Goal: Task Accomplishment & Management: Complete application form

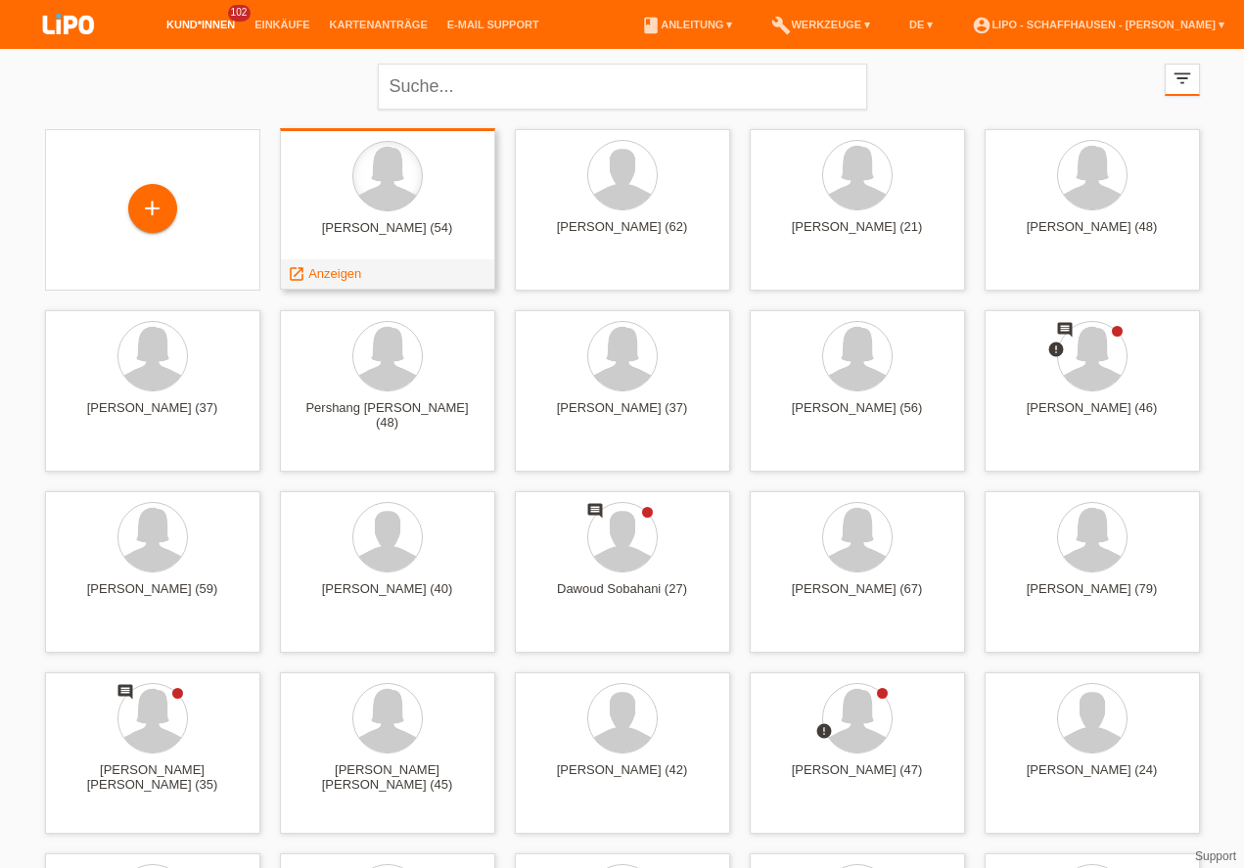
click at [418, 193] on div at bounding box center [387, 176] width 70 height 70
click at [345, 273] on span "Anzeigen" at bounding box center [334, 273] width 53 height 15
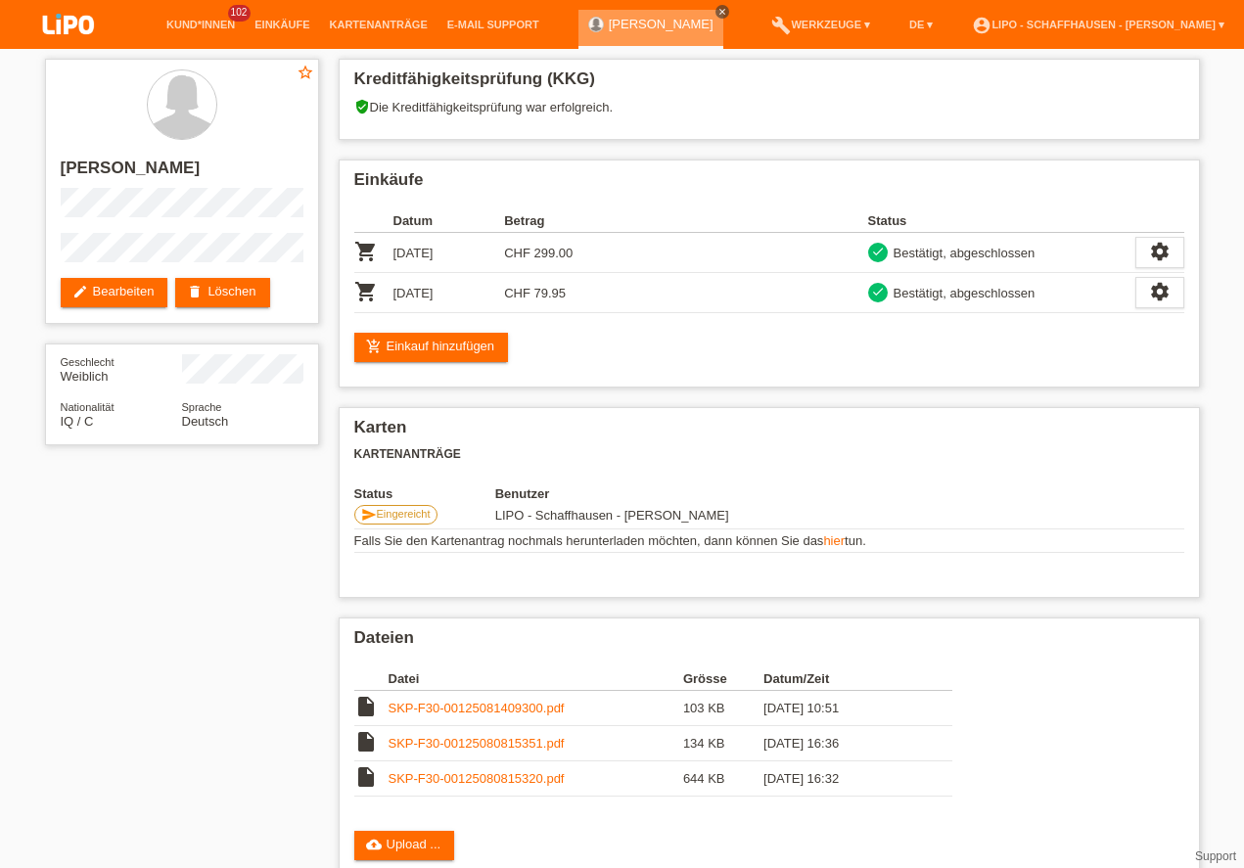
click at [727, 12] on icon "close" at bounding box center [722, 12] width 10 height 10
click at [221, 26] on link "Kund*innen" at bounding box center [201, 25] width 88 height 12
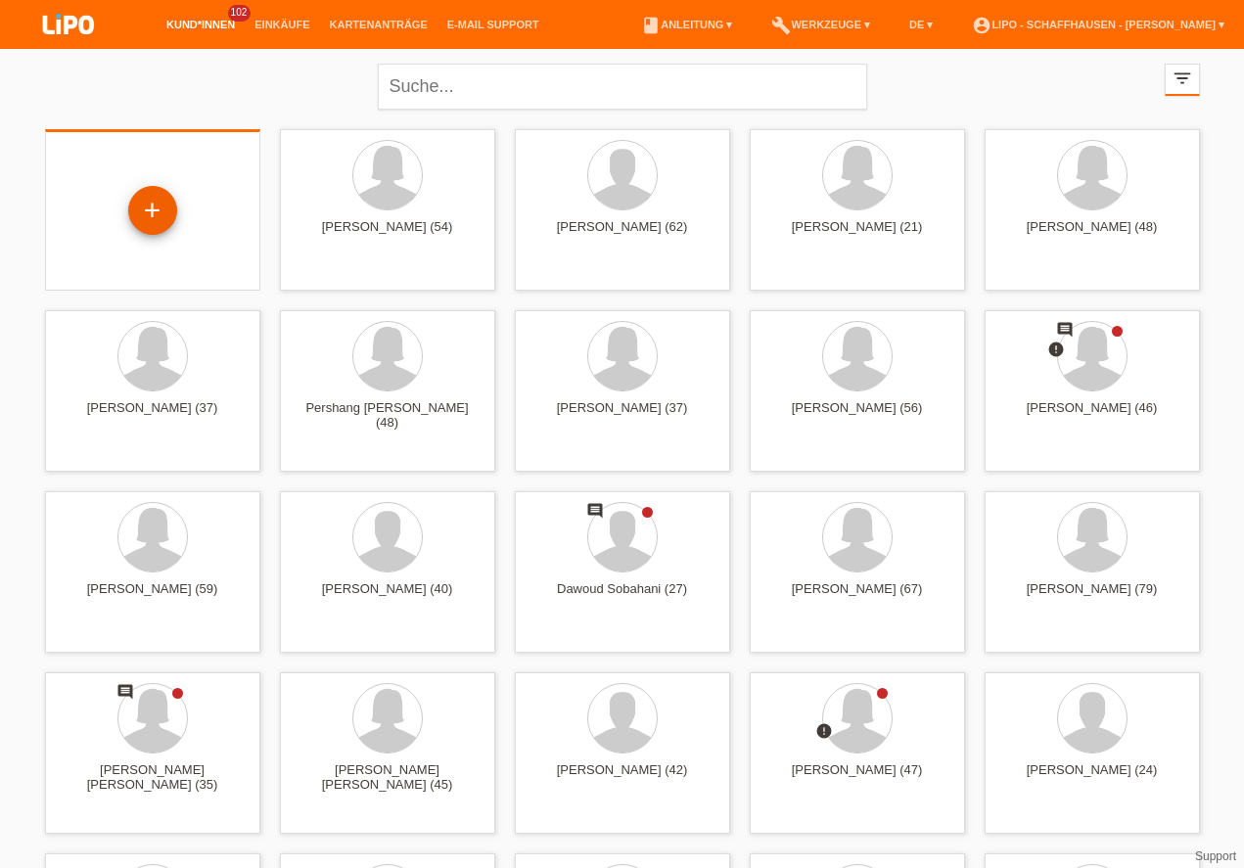
click at [158, 210] on div "+" at bounding box center [152, 210] width 47 height 33
click at [0, 209] on div "close filter_list view_module Alle Kund*innen anzeigen star Markierte Kund*inne…" at bounding box center [622, 537] width 1244 height 976
click at [272, 24] on link "Einkäufe" at bounding box center [282, 25] width 74 height 12
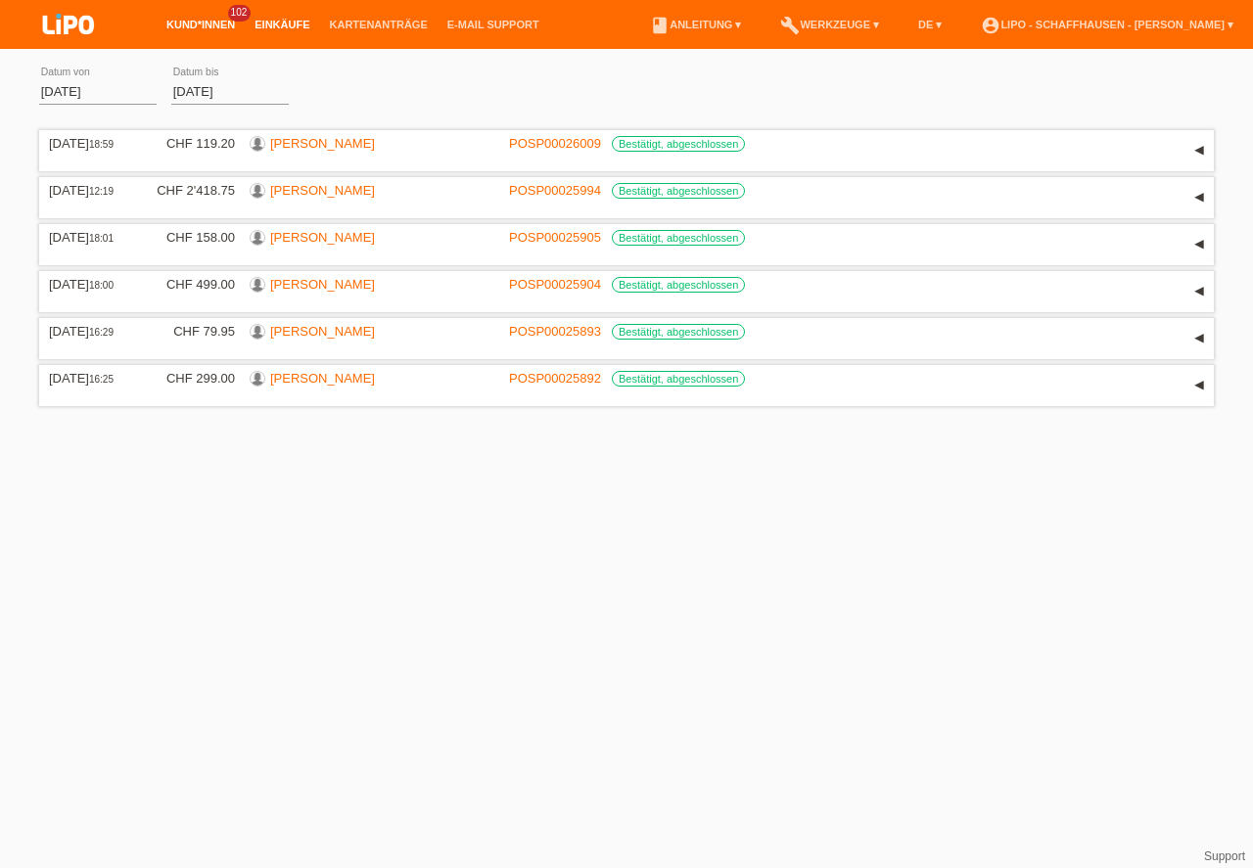
click at [205, 25] on link "Kund*innen" at bounding box center [201, 25] width 88 height 12
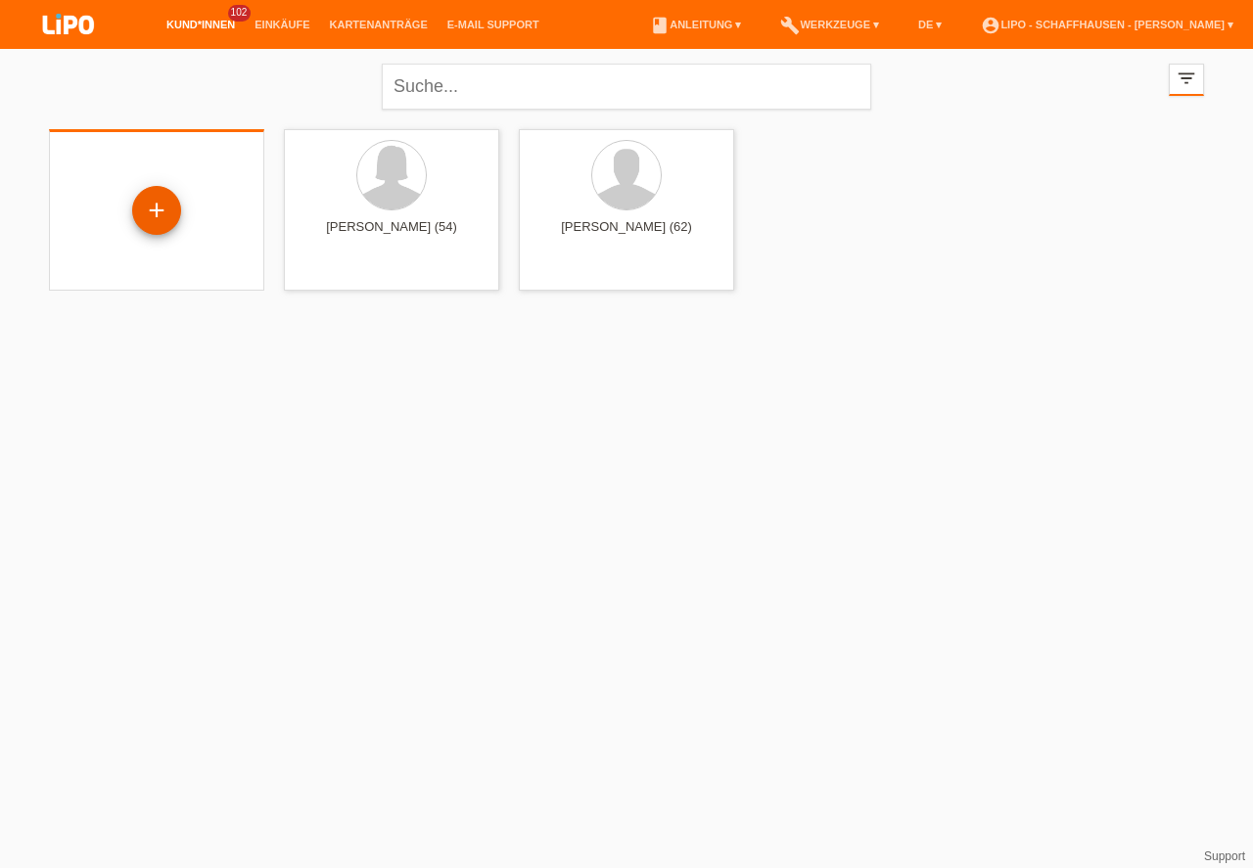
click at [143, 207] on div "+" at bounding box center [156, 210] width 47 height 33
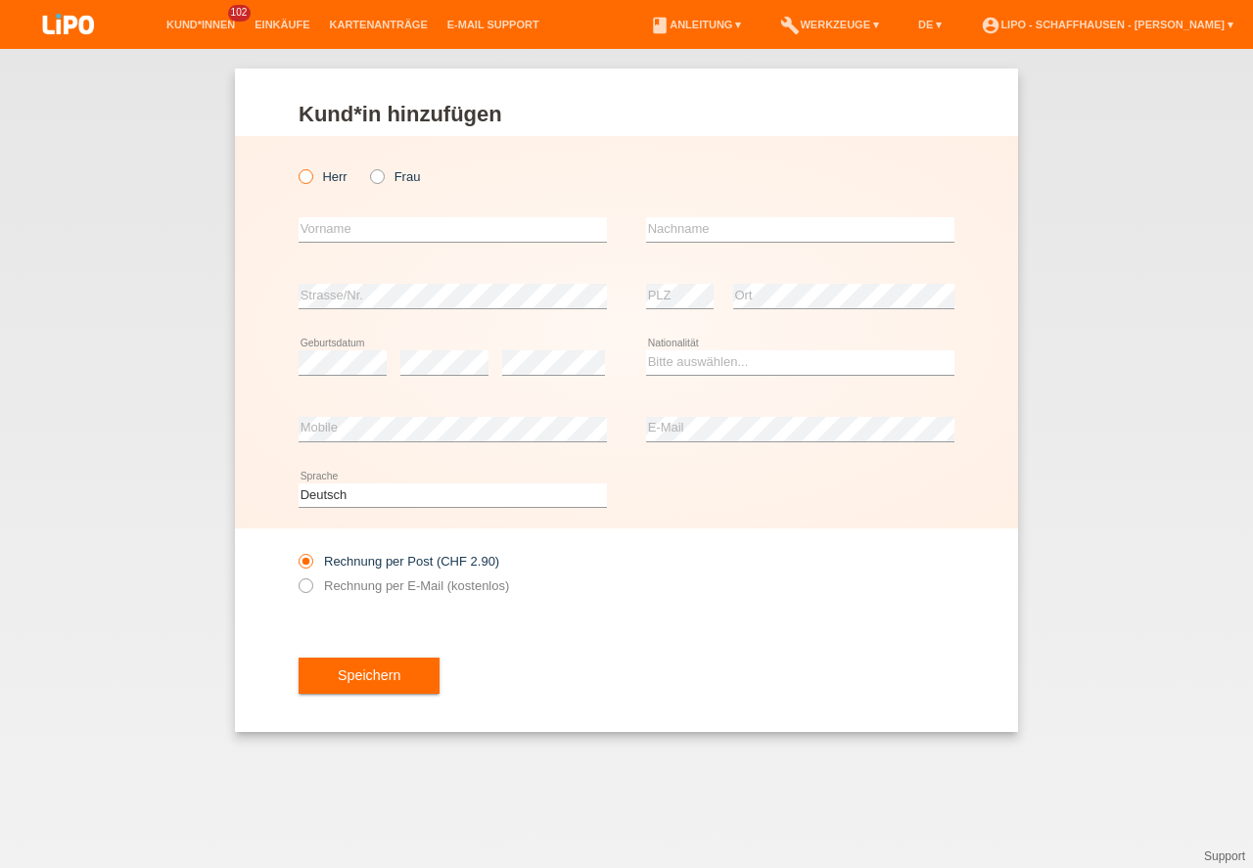
click at [338, 172] on label "Herr" at bounding box center [323, 176] width 49 height 15
click at [311, 172] on input "Herr" at bounding box center [305, 175] width 13 height 13
radio input "true"
click at [331, 229] on input "text" at bounding box center [453, 229] width 308 height 24
type input "[PERSON_NAME]"
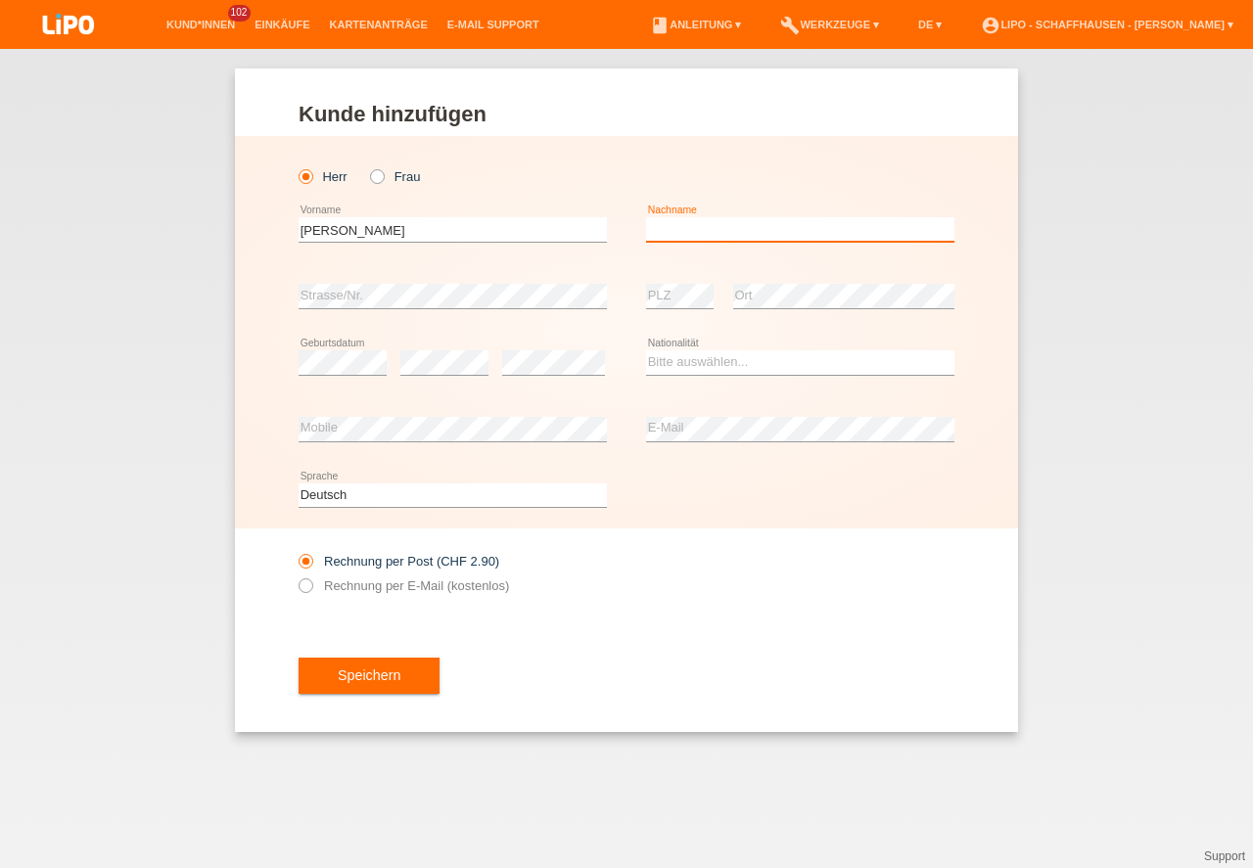
click at [765, 236] on input "text" at bounding box center [800, 229] width 308 height 24
type input "Steinmeier"
click at [461, 375] on icon at bounding box center [444, 375] width 88 height 1
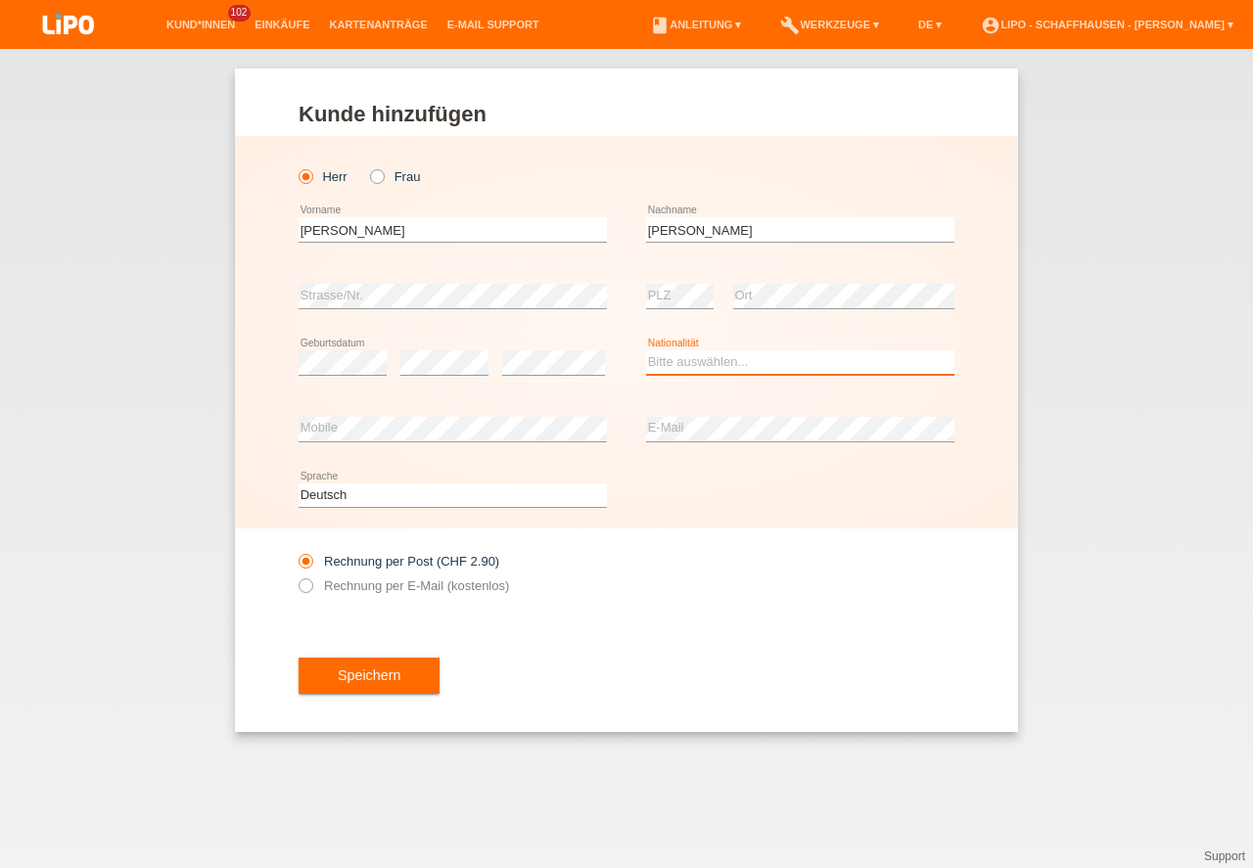
click at [708, 364] on select "Bitte auswählen... Schweiz Deutschland Liechtenstein Österreich ------------ Af…" at bounding box center [800, 361] width 308 height 23
select select "CH"
click at [0, 0] on option "Schweiz" at bounding box center [0, 0] width 0 height 0
click at [548, 571] on div "Rechnung per Post (CHF 2.90) Rechnung per E-Mail (kostenlos)" at bounding box center [453, 573] width 308 height 49
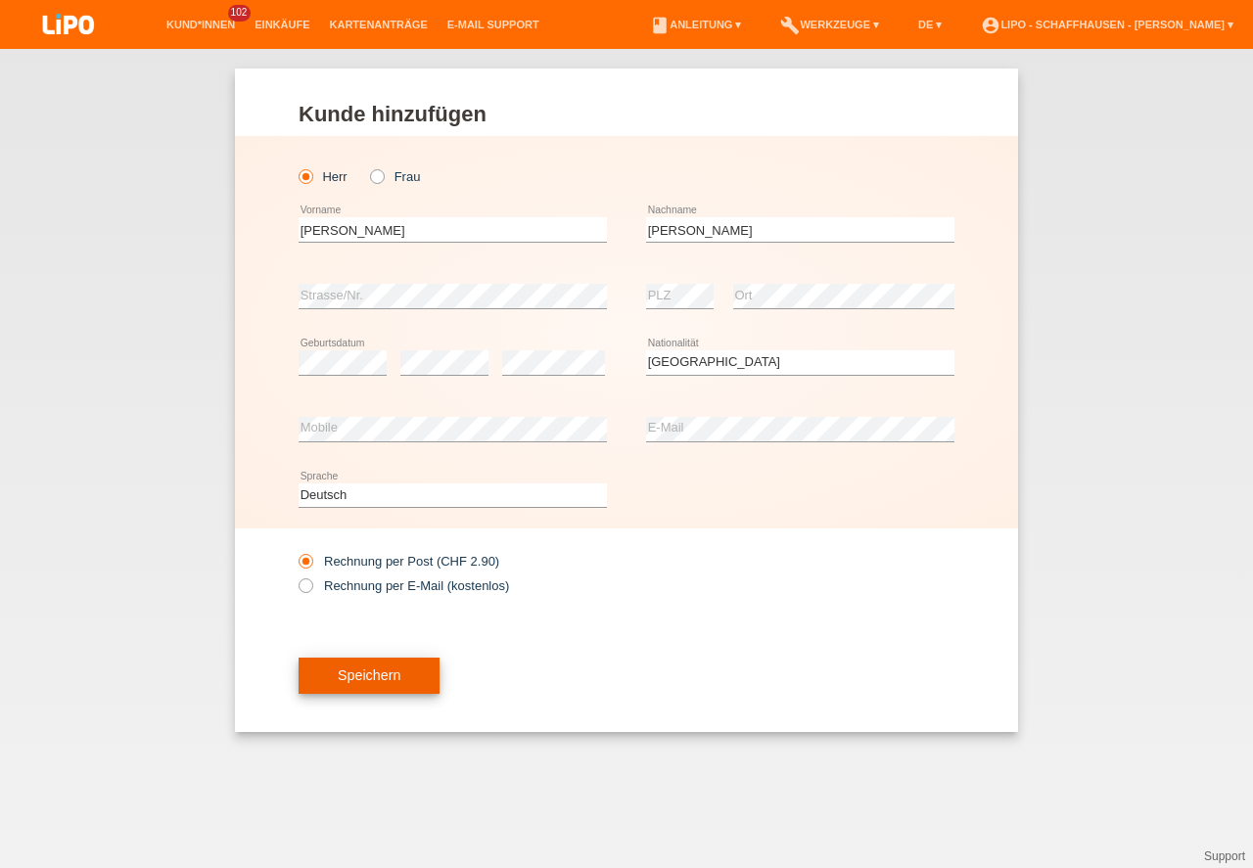
click at [387, 675] on button "Speichern" at bounding box center [369, 676] width 141 height 37
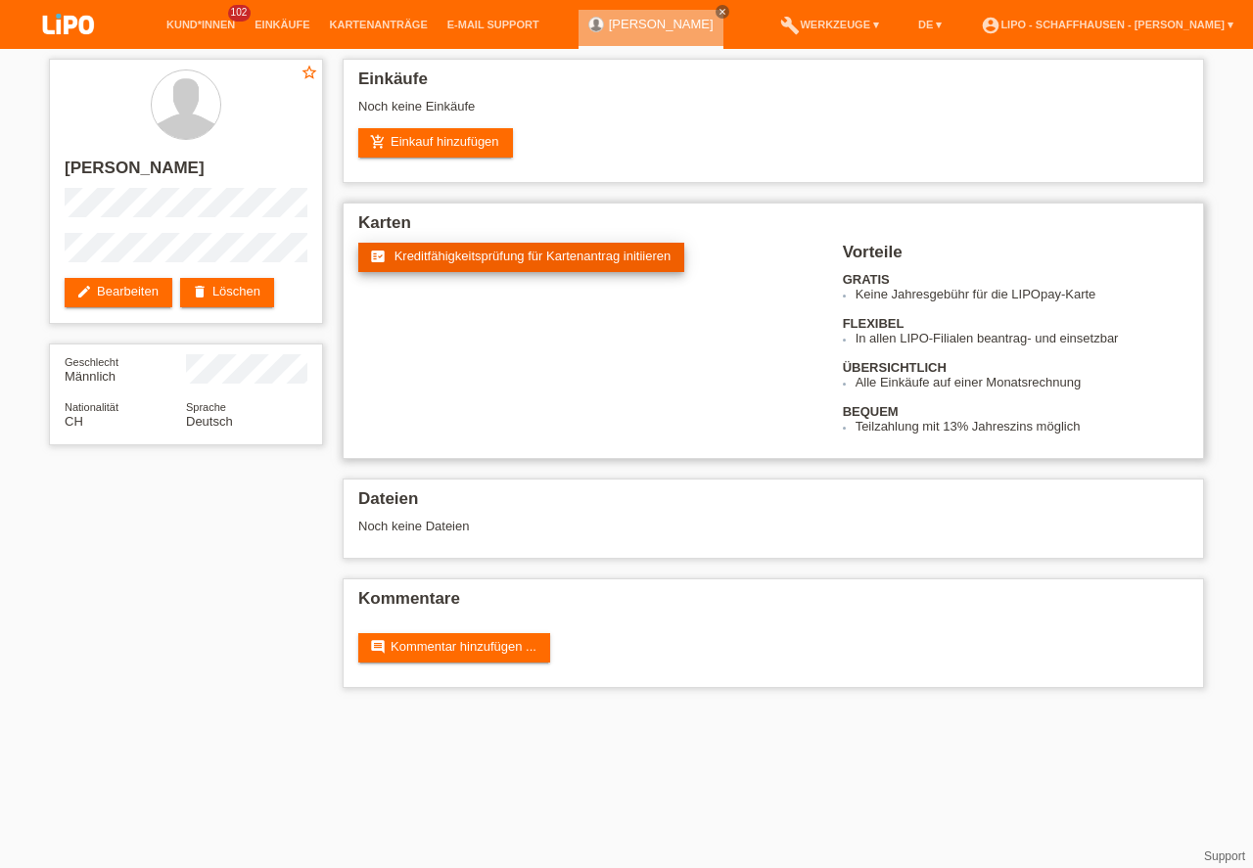
click at [507, 251] on span "Kreditfähigkeitsprüfung für Kartenantrag initiieren" at bounding box center [532, 256] width 277 height 15
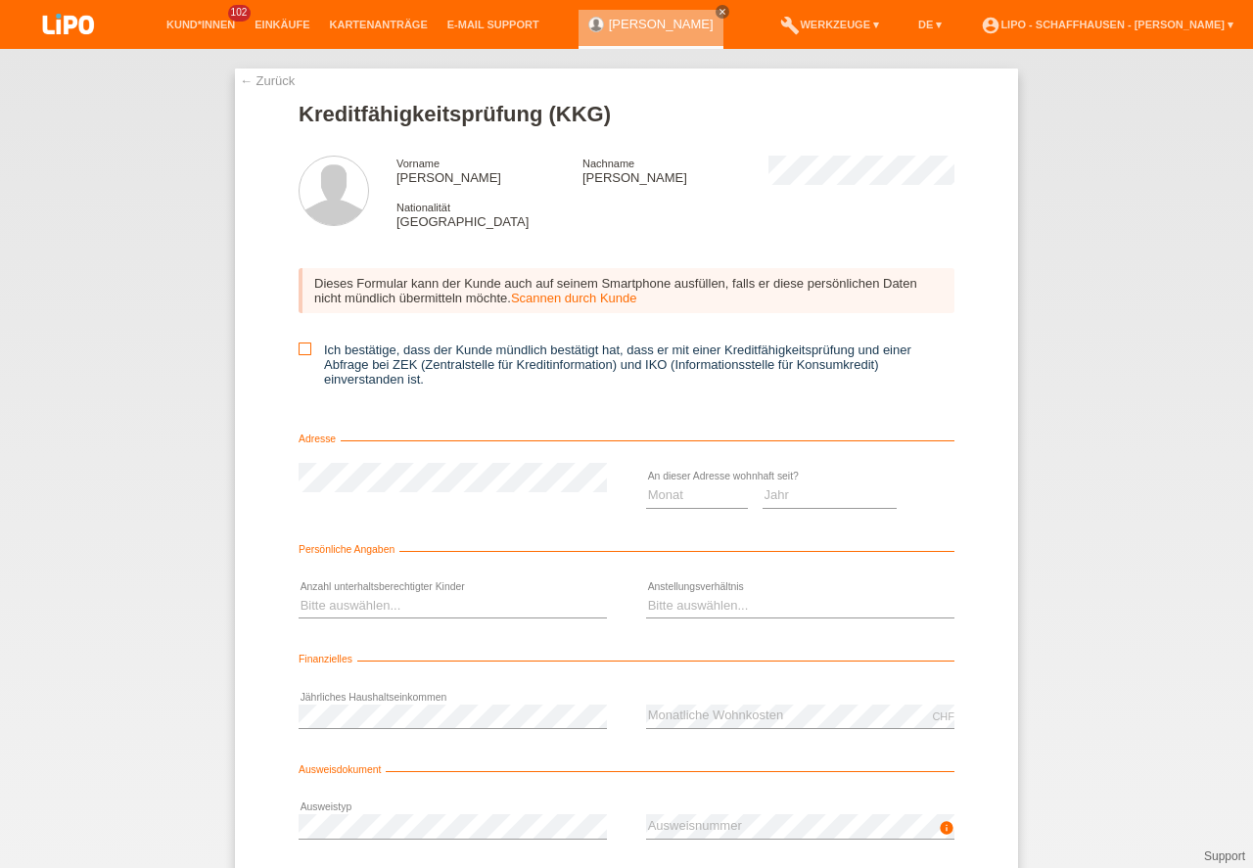
click at [365, 358] on label "Ich bestätige, dass der Kunde mündlich bestätigt hat, dass er mit einer Kreditf…" at bounding box center [627, 365] width 656 height 44
click at [311, 355] on input "Ich bestätige, dass der Kunde mündlich bestätigt hat, dass er mit einer Kreditf…" at bounding box center [305, 349] width 13 height 13
checkbox input "true"
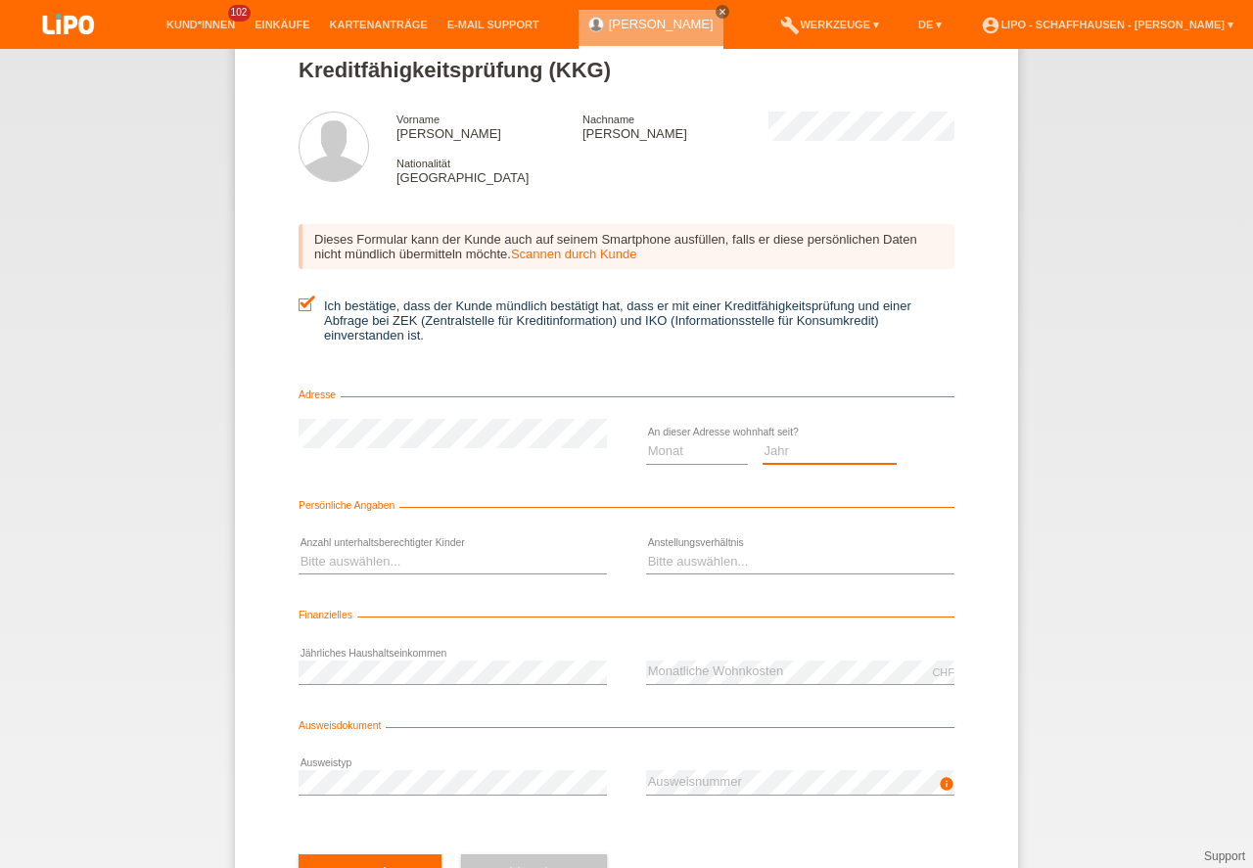
click at [842, 452] on select "Jahr 2025 2024 2023 2022 2021 2020 2019 2018 2017 2016 2015 2014 2013 2012 2011…" at bounding box center [829, 450] width 135 height 23
select select "2000"
click at [0, 0] on option "2000" at bounding box center [0, 0] width 0 height 0
click at [728, 455] on select "Monat 01 02 03 04 05 06 07 08 09 10" at bounding box center [697, 450] width 102 height 23
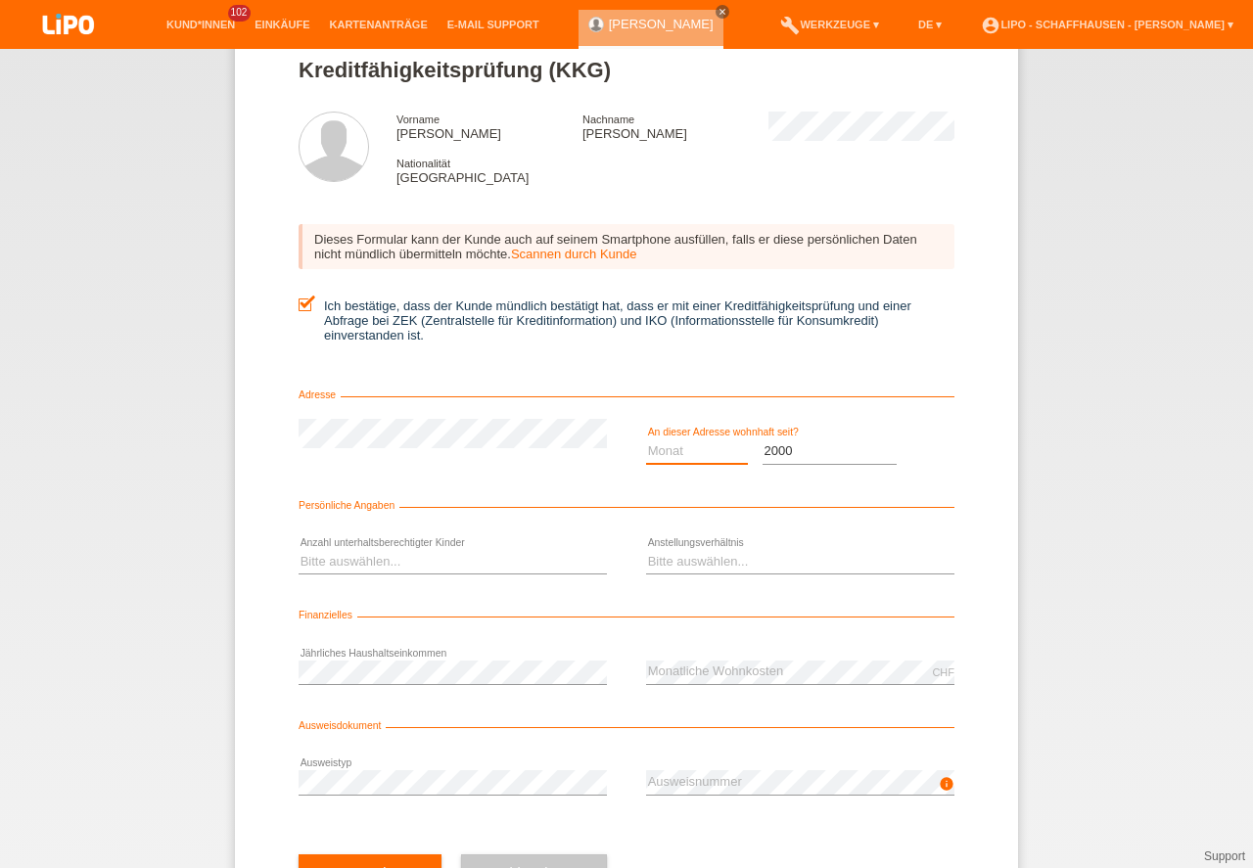
select select "02"
click at [0, 0] on option "02" at bounding box center [0, 0] width 0 height 0
click at [388, 562] on select "Bitte auswählen... 0 1 2 3 4 5 6 7 8 9" at bounding box center [453, 561] width 308 height 23
select select "0"
click at [0, 0] on option "0" at bounding box center [0, 0] width 0 height 0
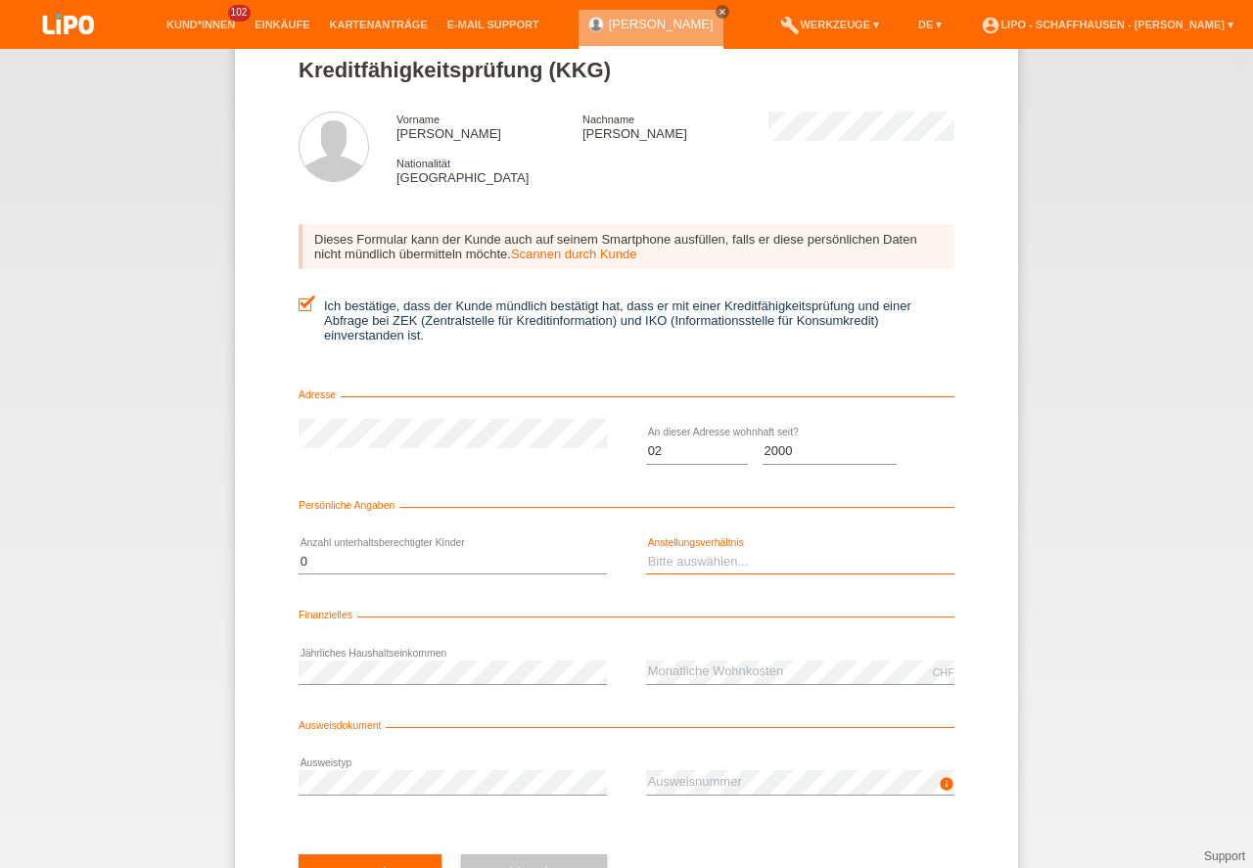
click at [721, 557] on select "Bitte auswählen... Unbefristet Befristet Lehrling/Student Pensioniert Nicht arb…" at bounding box center [800, 561] width 308 height 23
select select "UNLIMITED"
click at [0, 0] on option "Unbefristet" at bounding box center [0, 0] width 0 height 0
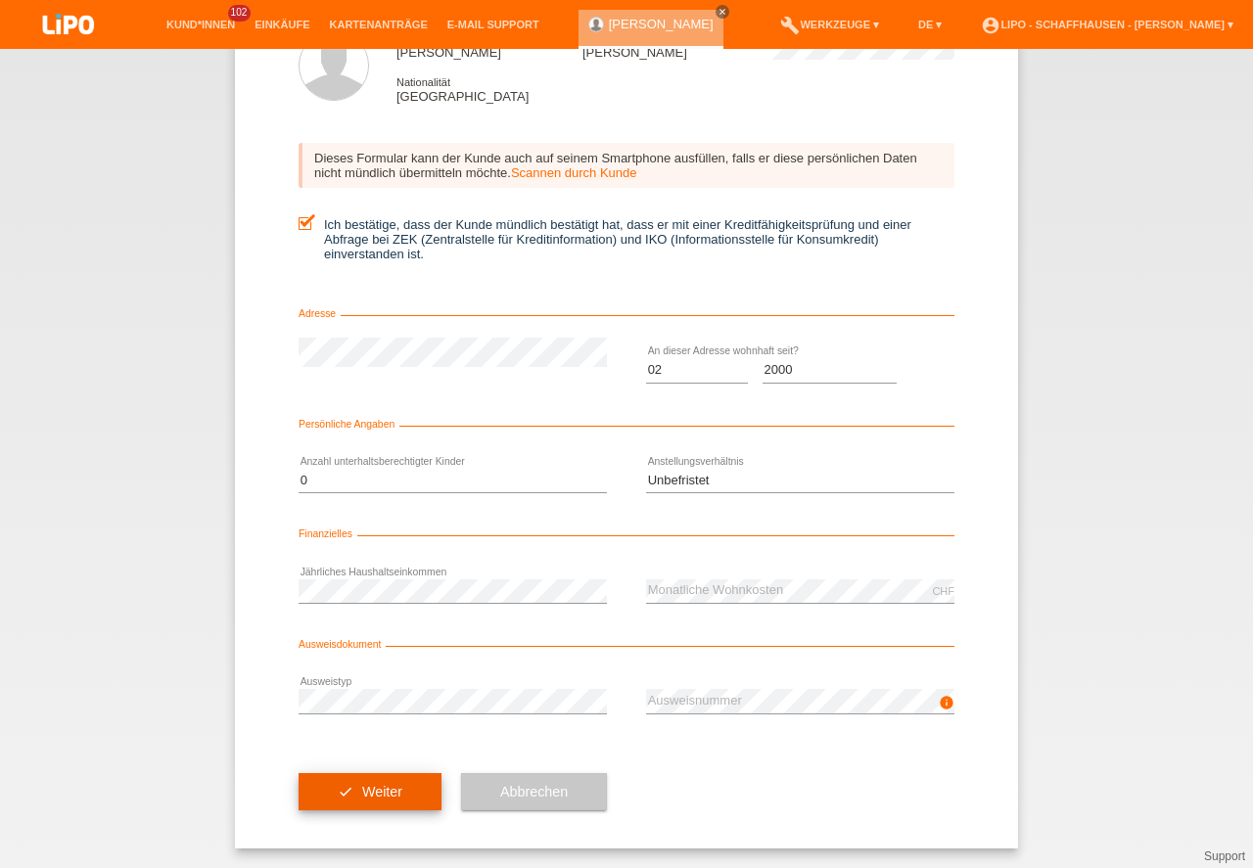
click at [375, 795] on button "check Weiter" at bounding box center [370, 791] width 143 height 37
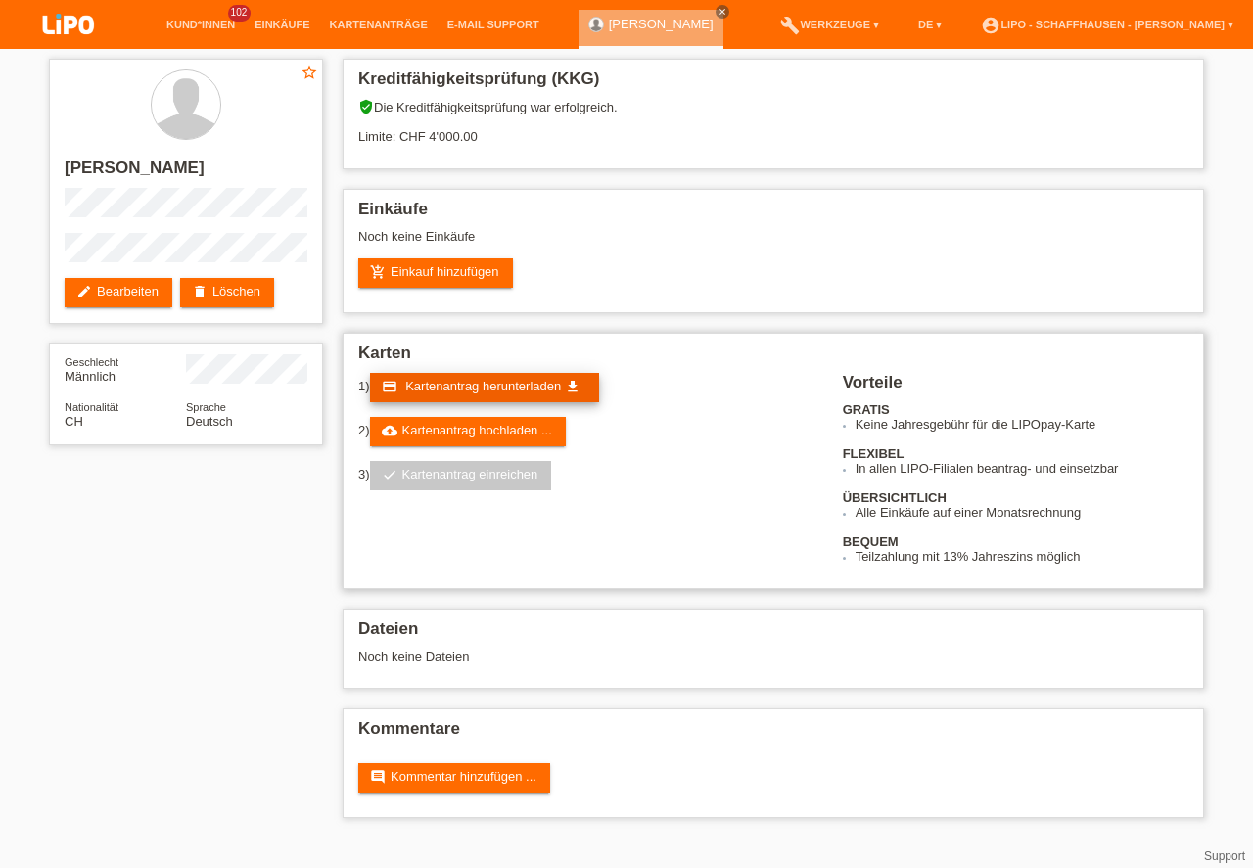
click at [540, 391] on span "Kartenantrag herunterladen" at bounding box center [483, 386] width 156 height 15
click at [474, 259] on link "add_shopping_cart Einkauf hinzufügen" at bounding box center [435, 272] width 155 height 29
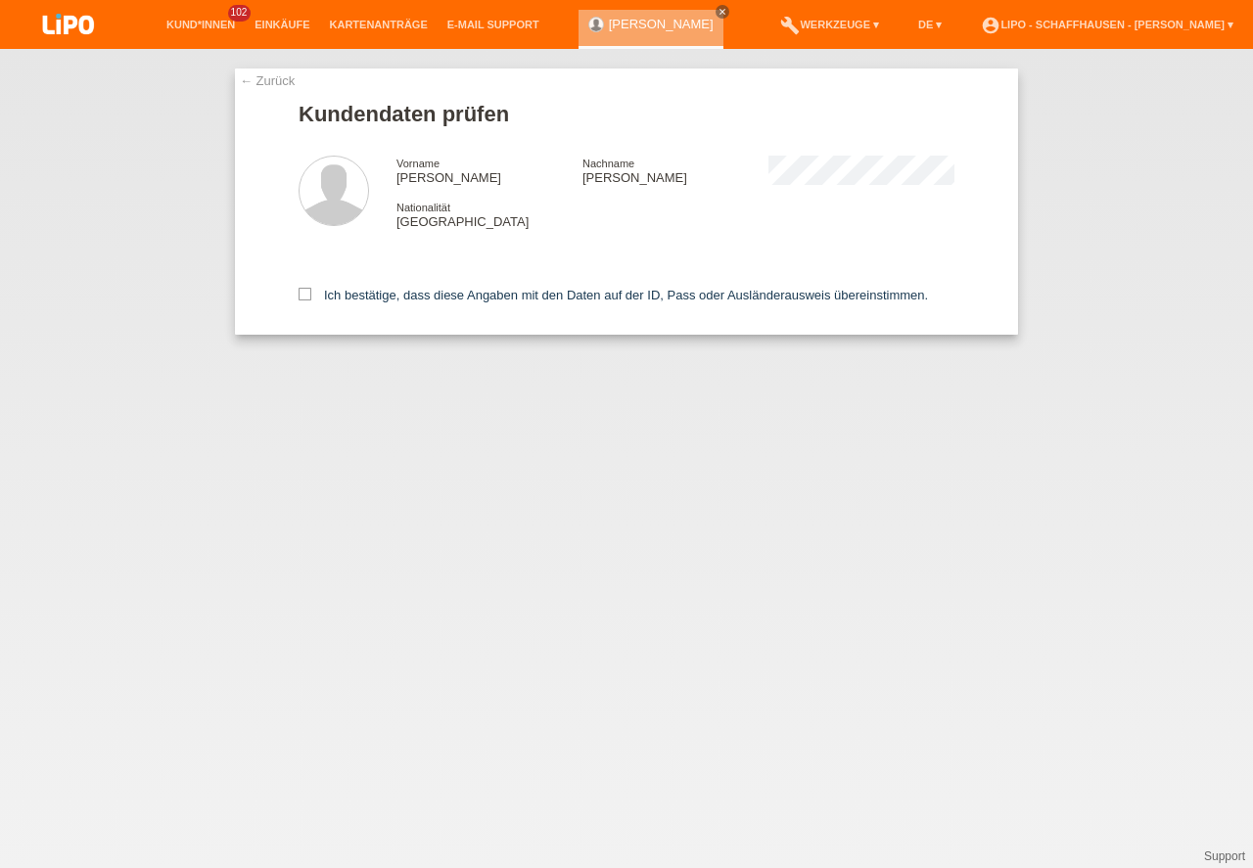
click at [359, 288] on div "Ich bestätige, dass diese Angaben mit den Daten auf der ID, Pass oder Ausländer…" at bounding box center [627, 292] width 656 height 86
click at [301, 300] on input "Ich bestätige, dass diese Angaben mit den Daten auf der ID, Pass oder Ausländer…" at bounding box center [305, 294] width 13 height 13
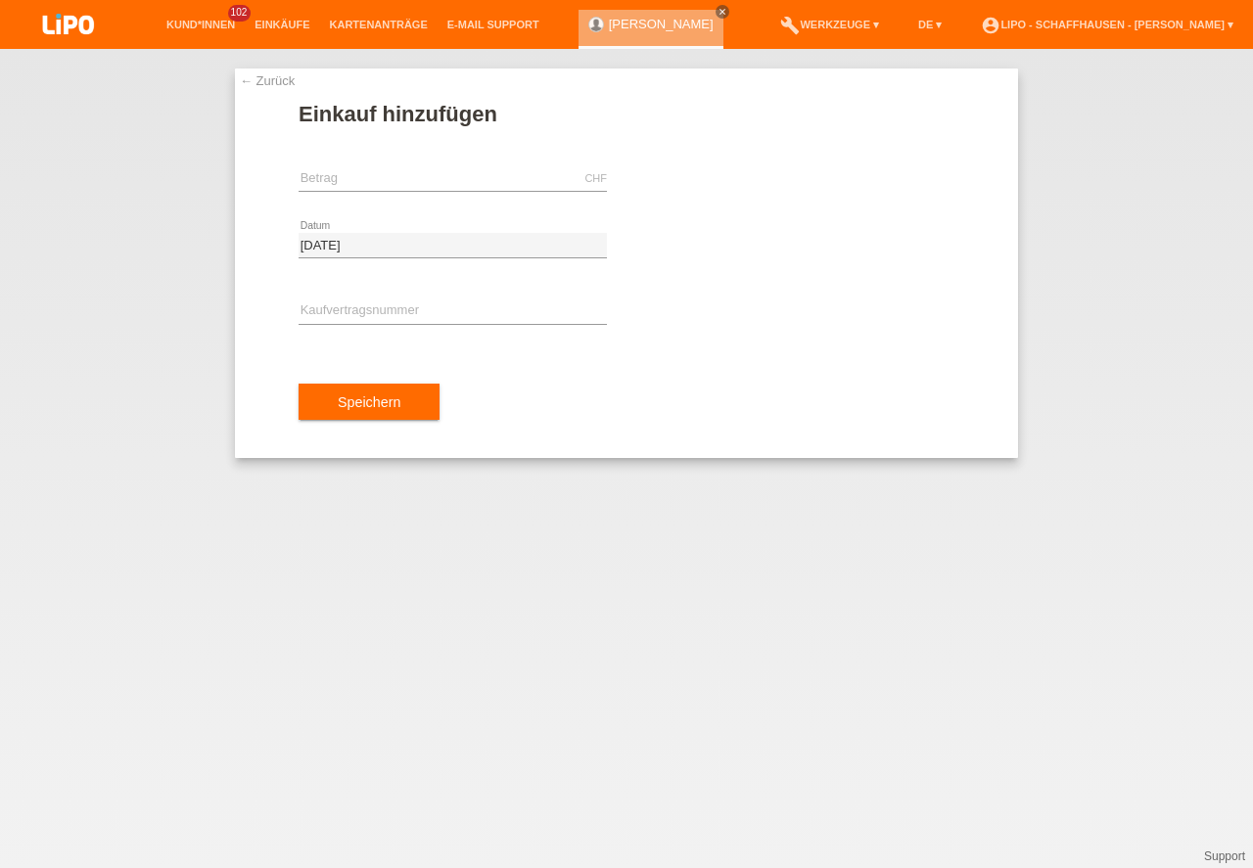
click at [395, 153] on div "CHF error [GEOGRAPHIC_DATA]" at bounding box center [453, 179] width 308 height 67
click at [404, 169] on input "text" at bounding box center [453, 178] width 308 height 24
type input "1657.55"
click at [402, 310] on input "text" at bounding box center [453, 311] width 308 height 24
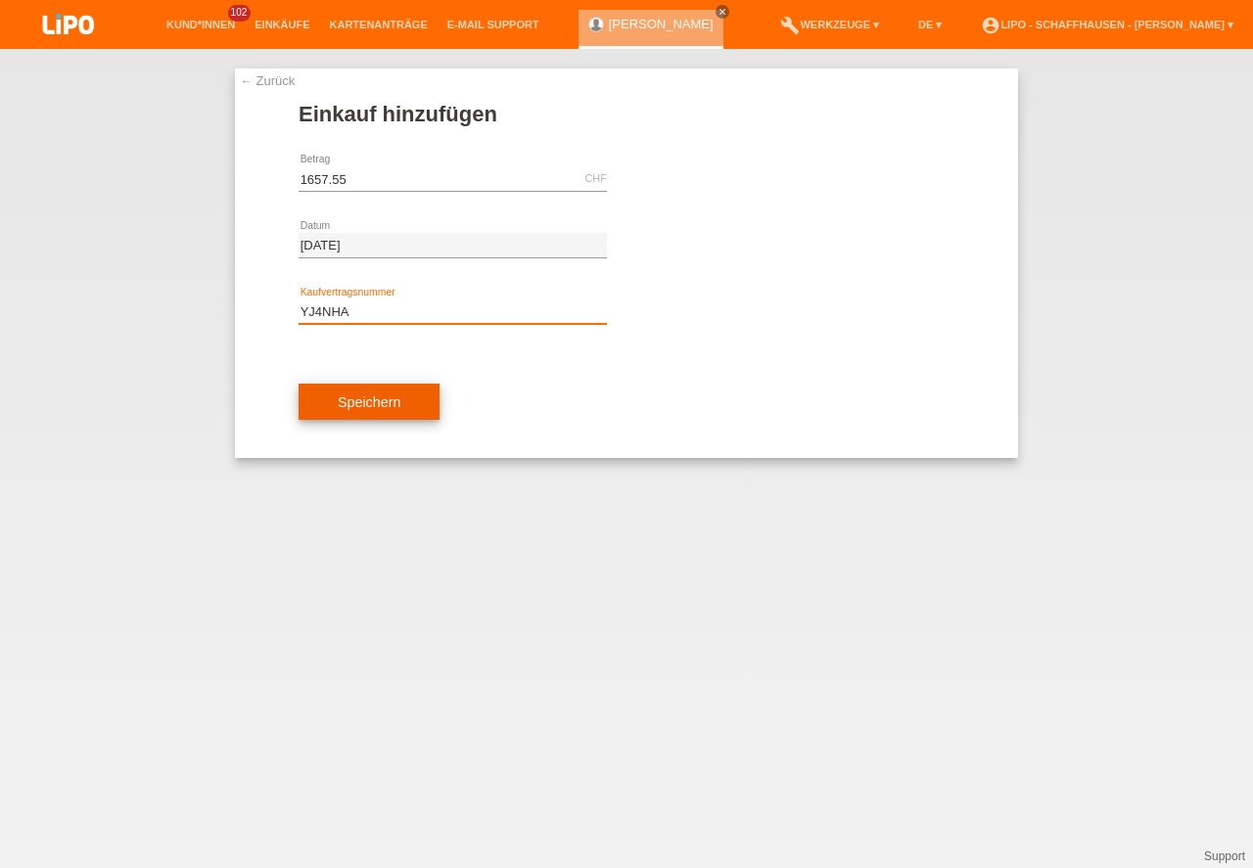
type input "YJ4NHA"
click at [364, 405] on button "Speichern" at bounding box center [369, 402] width 141 height 37
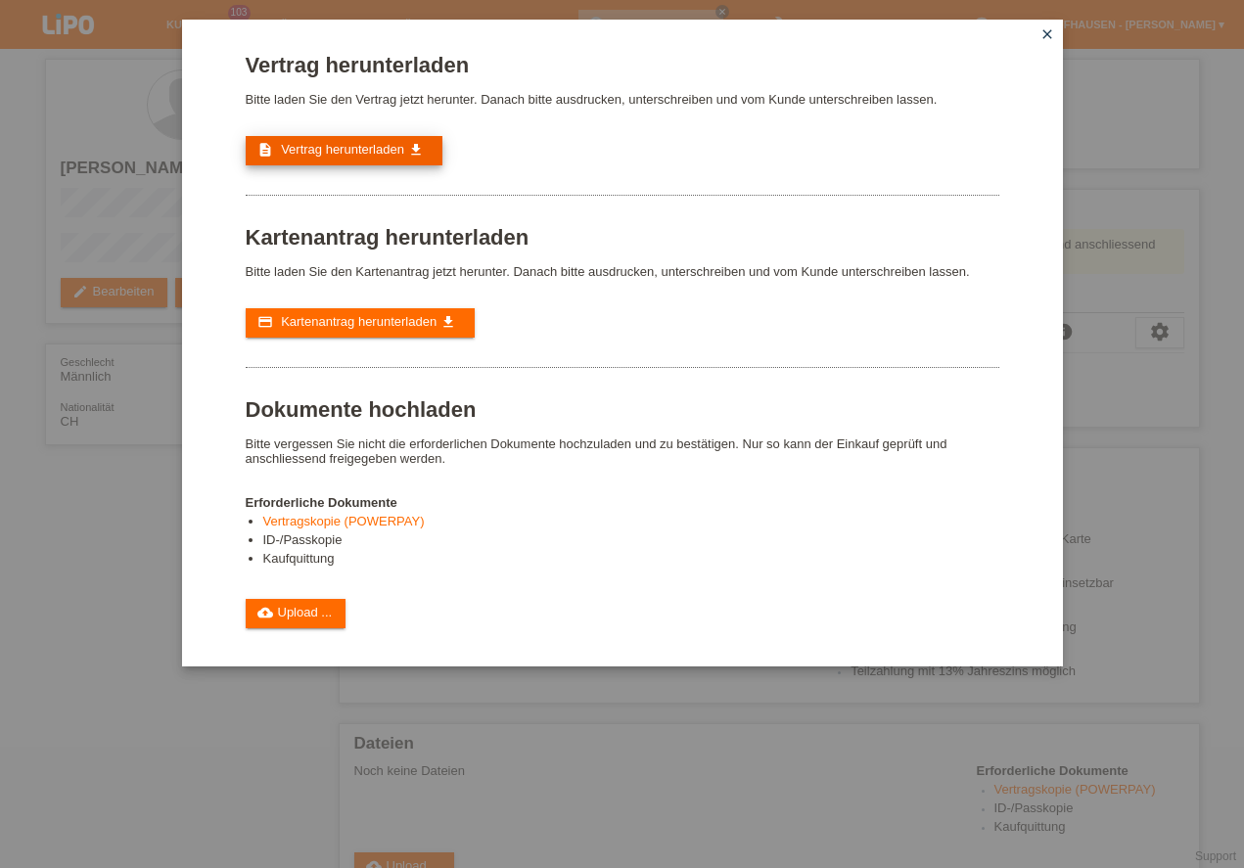
click at [323, 143] on span "Vertrag herunterladen" at bounding box center [342, 149] width 123 height 15
click at [1043, 46] on link "close" at bounding box center [1047, 35] width 25 height 23
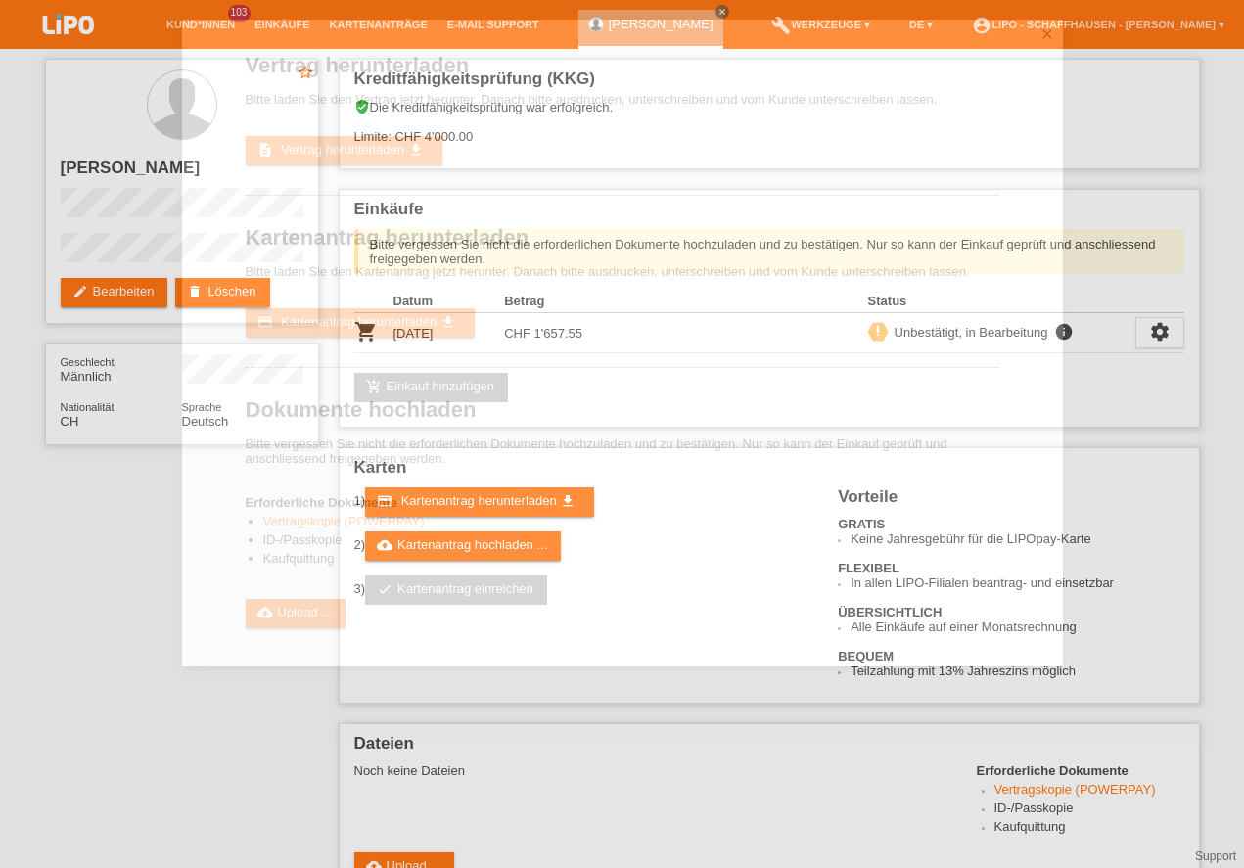
click at [1046, 37] on icon "close" at bounding box center [1047, 34] width 16 height 16
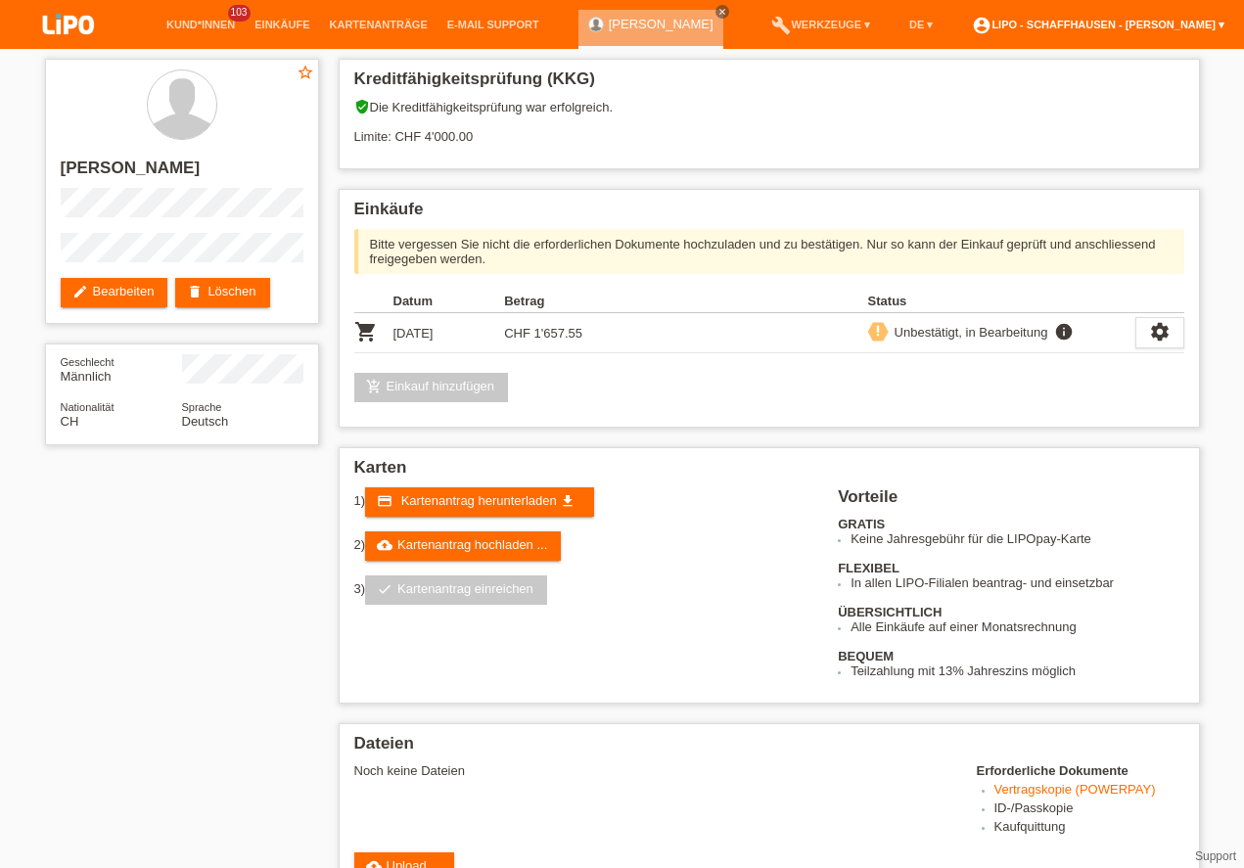
click at [1148, 26] on link "account_circle LIPO - Schaffhausen - [PERSON_NAME] ▾" at bounding box center [1098, 25] width 272 height 12
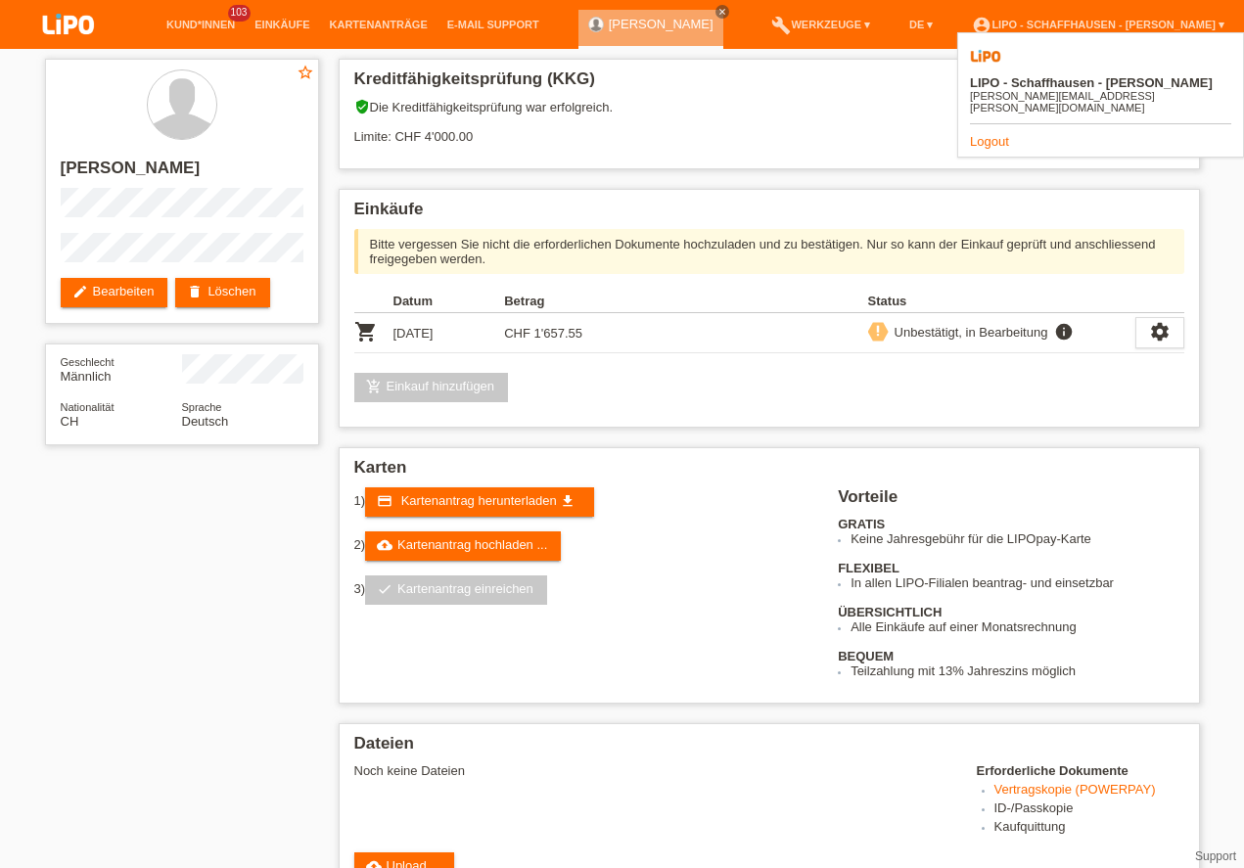
click at [990, 134] on link "Logout" at bounding box center [989, 141] width 39 height 15
